Goal: Information Seeking & Learning: Learn about a topic

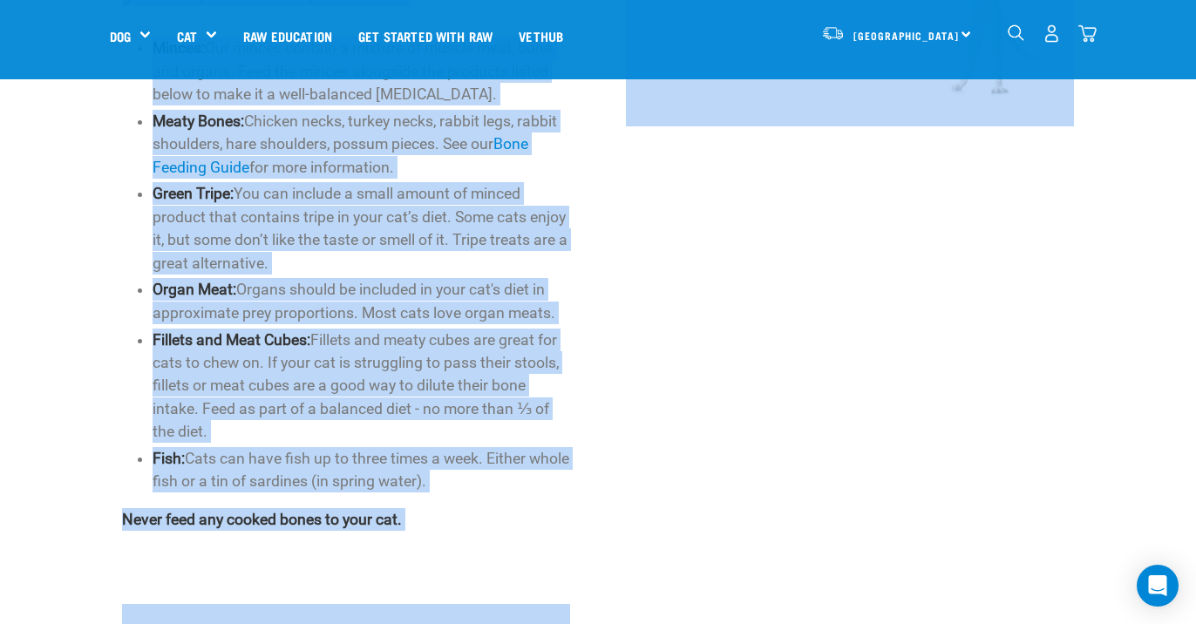
scroll to position [1162, 0]
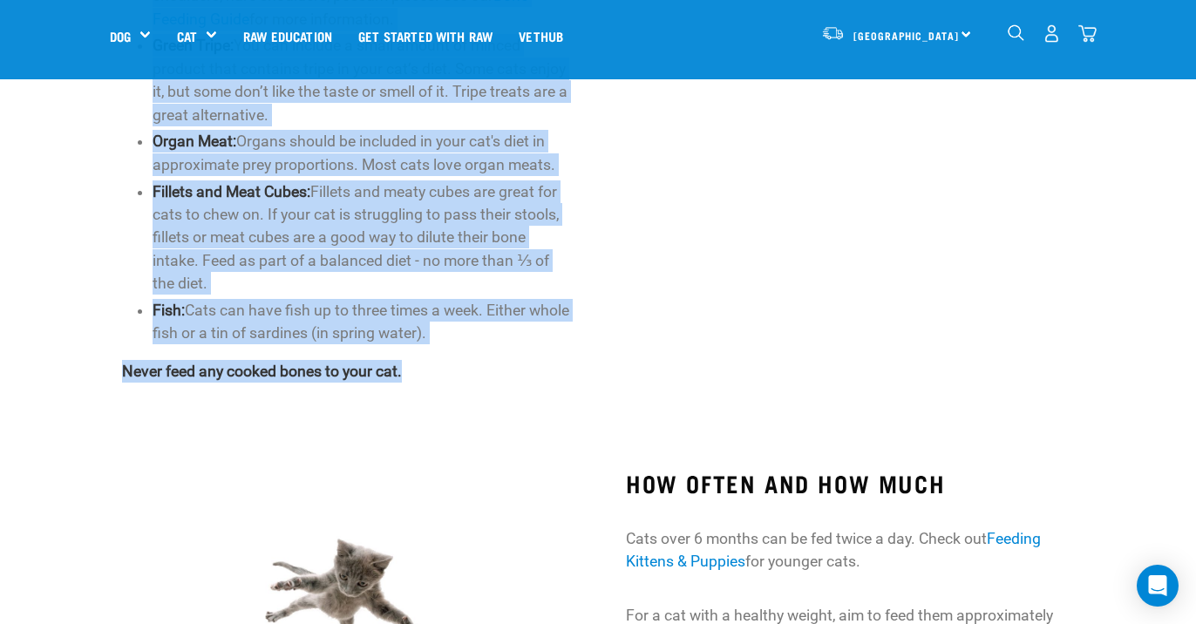
drag, startPoint x: 343, startPoint y: 151, endPoint x: 589, endPoint y: 370, distance: 329.2
click at [589, 370] on div "Start your pet’s raw journey [DATE] – take our quick pet questionnaire. Deliver…" at bounding box center [598, 83] width 1196 height 2491
copy div "Lore ips dolo sit ametconsec. Adipi elitseddo eiusmo tem incididu utlabo et dol…"
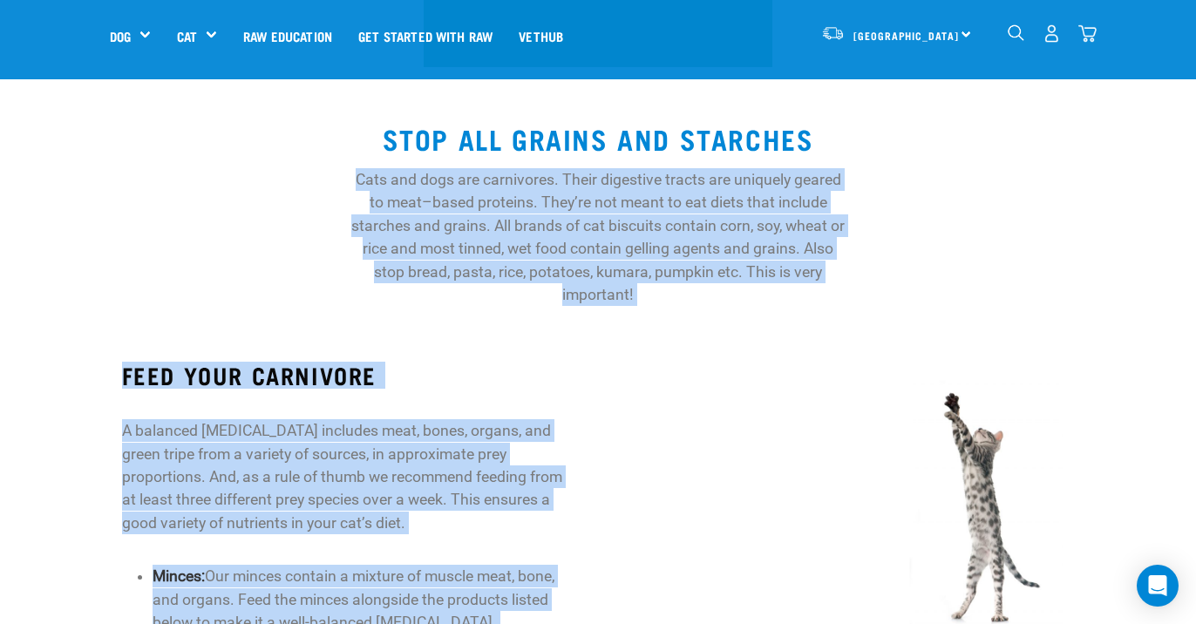
scroll to position [430, 0]
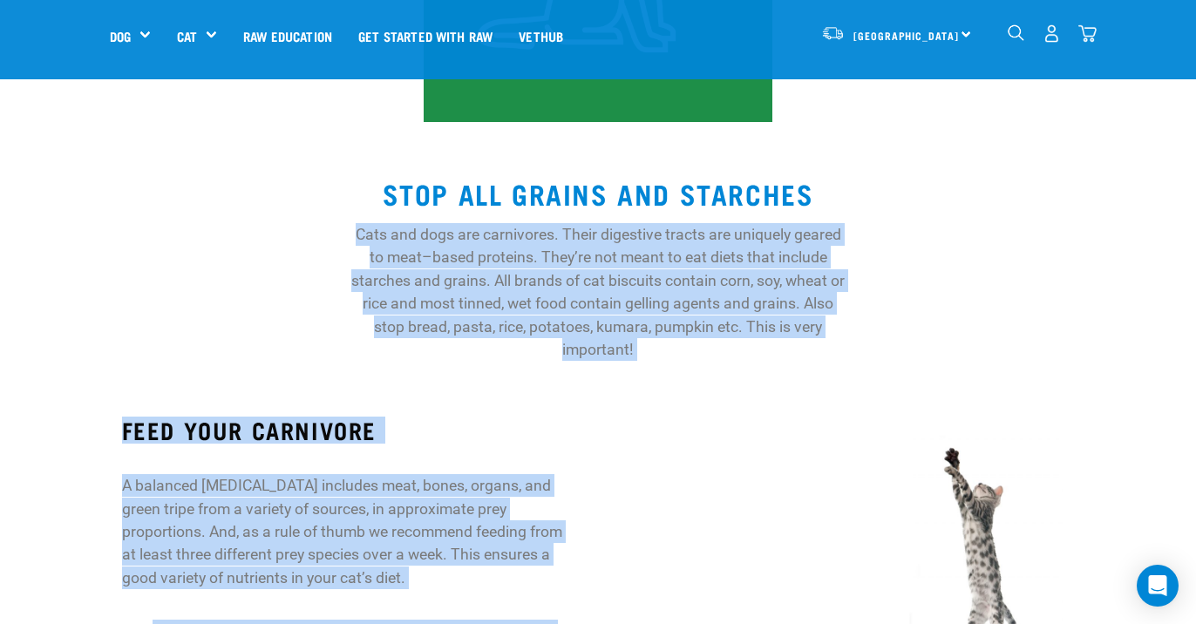
click at [658, 438] on img at bounding box center [850, 555] width 448 height 304
click at [639, 432] on img at bounding box center [850, 555] width 448 height 304
click at [631, 433] on img at bounding box center [850, 555] width 448 height 304
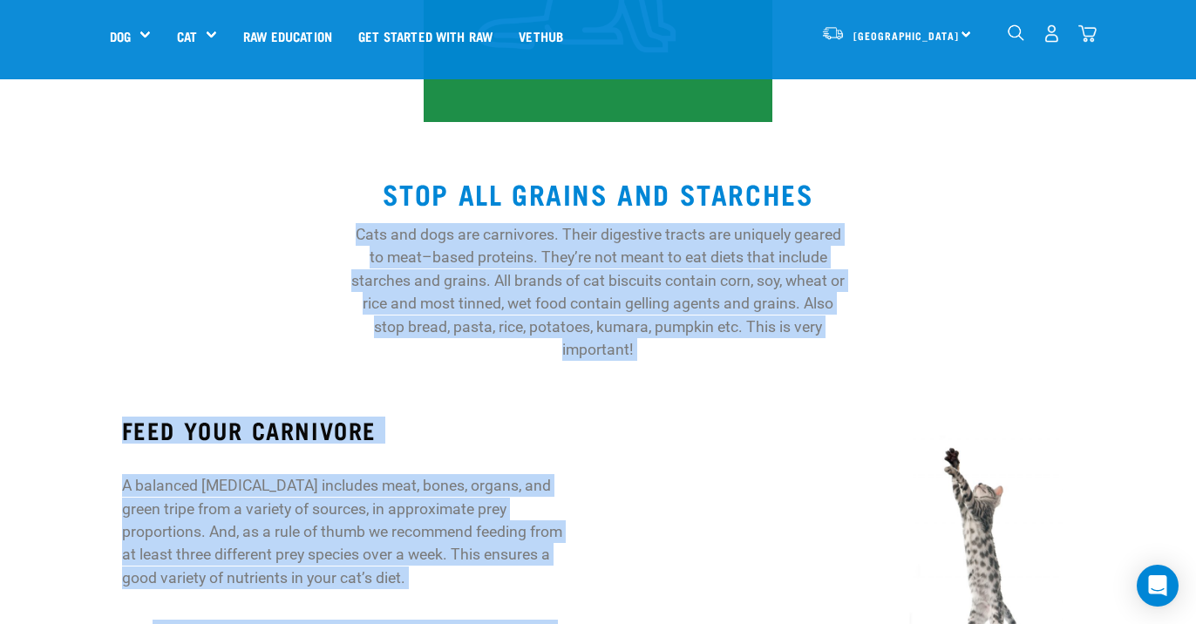
click at [631, 433] on img at bounding box center [850, 555] width 448 height 304
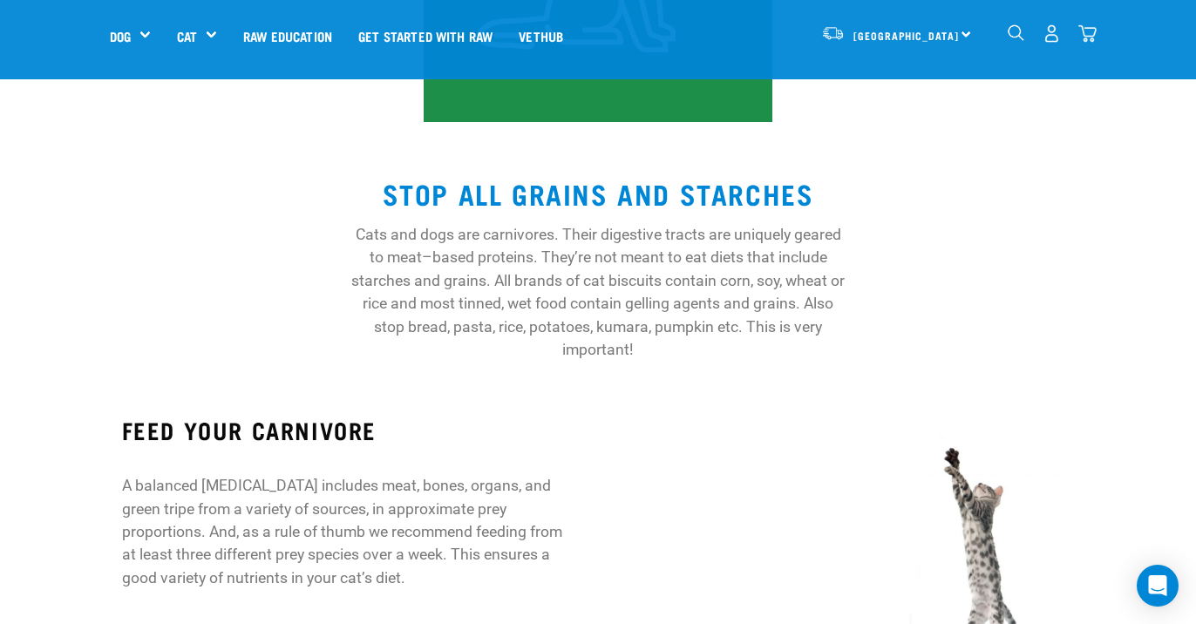
click at [498, 245] on p "Cats and dogs are carnivores. Their digestive tracts are uniquely geared to mea…" at bounding box center [598, 292] width 495 height 138
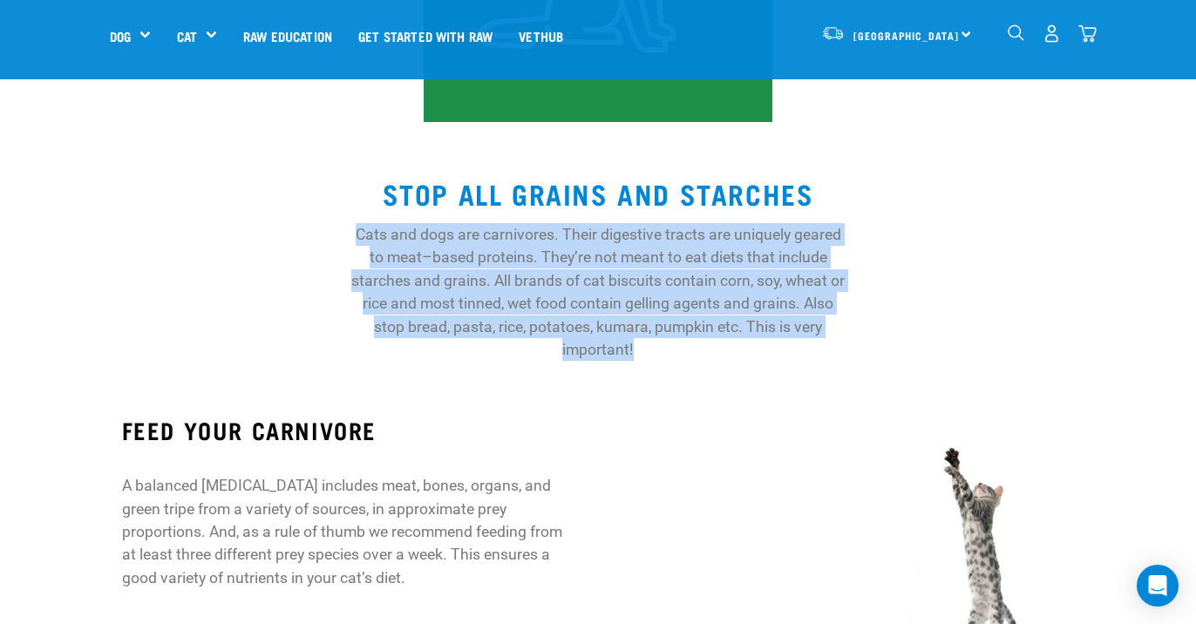
drag, startPoint x: 353, startPoint y: 227, endPoint x: 658, endPoint y: 340, distance: 324.8
click at [658, 340] on p "Cats and dogs are carnivores. Their digestive tracts are uniquely geared to mea…" at bounding box center [598, 292] width 495 height 138
